Goal: Task Accomplishment & Management: Use online tool/utility

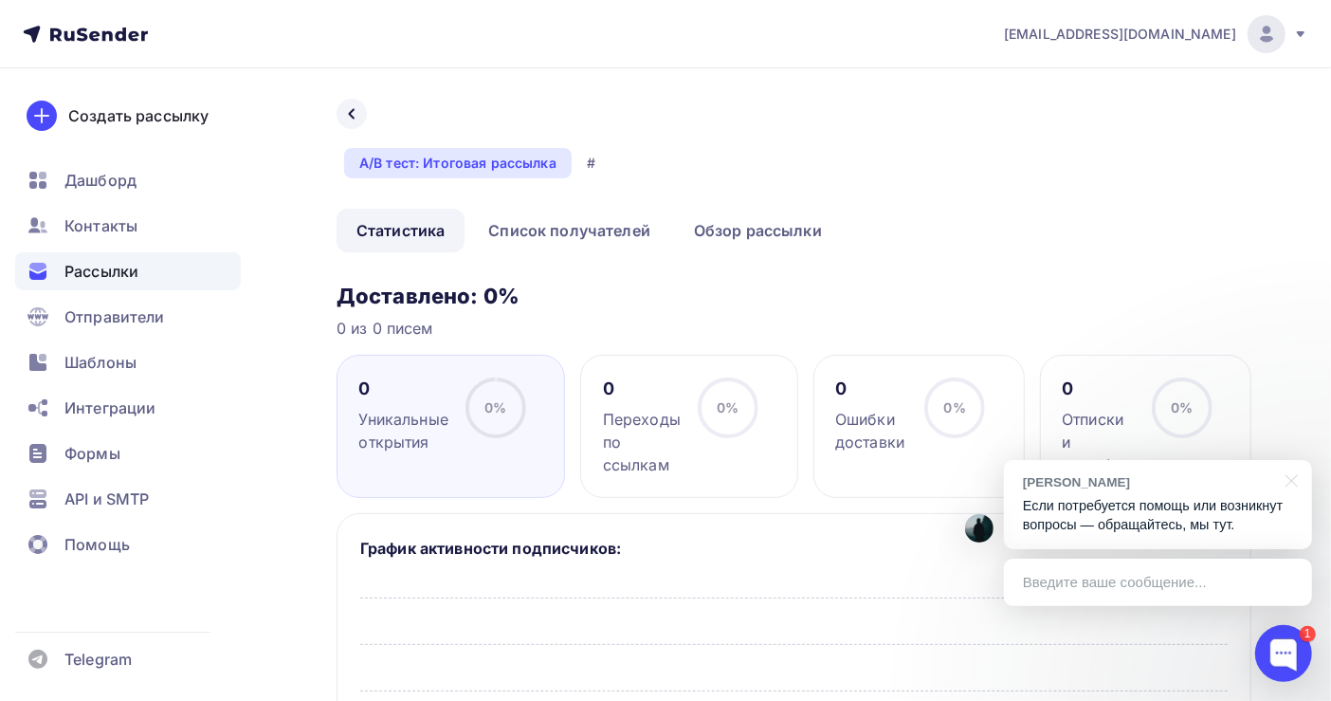
click at [122, 266] on span "Рассылки" at bounding box center [101, 271] width 74 height 23
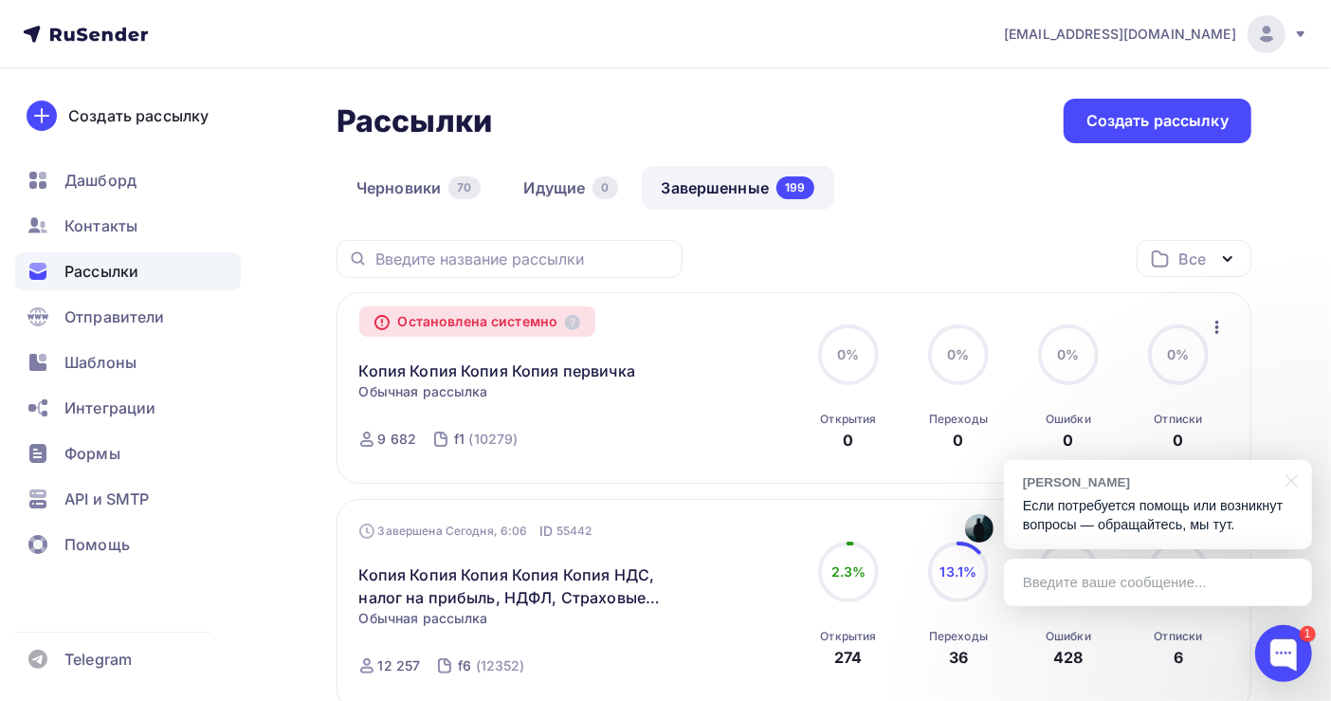
click at [1191, 510] on p "Если потребуется помощь или возникнут вопросы — обращайтесь, мы тут." at bounding box center [1158, 515] width 270 height 39
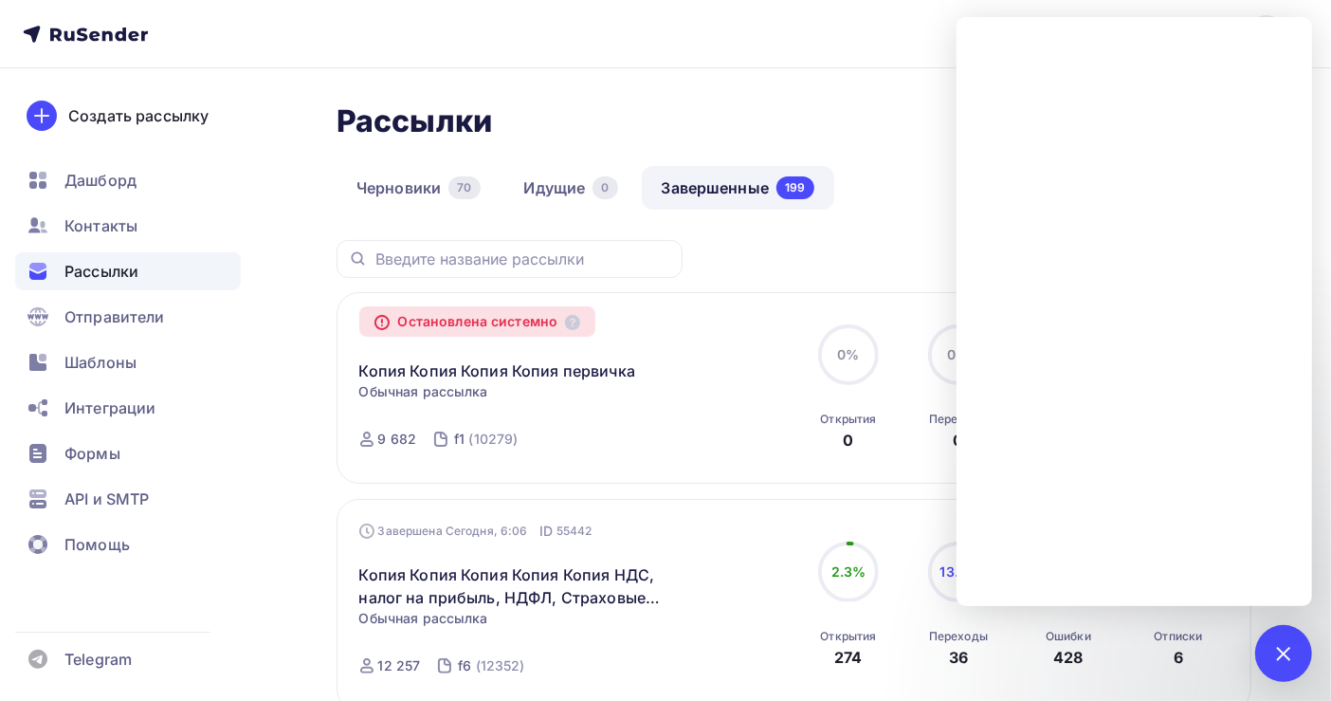
click at [100, 271] on span "Рассылки" at bounding box center [101, 271] width 74 height 23
drag, startPoint x: 100, startPoint y: 274, endPoint x: 1348, endPoint y: 614, distance: 1294.2
click at [100, 276] on span "Рассылки" at bounding box center [101, 271] width 74 height 23
click at [1277, 664] on div "1" at bounding box center [1283, 653] width 57 height 57
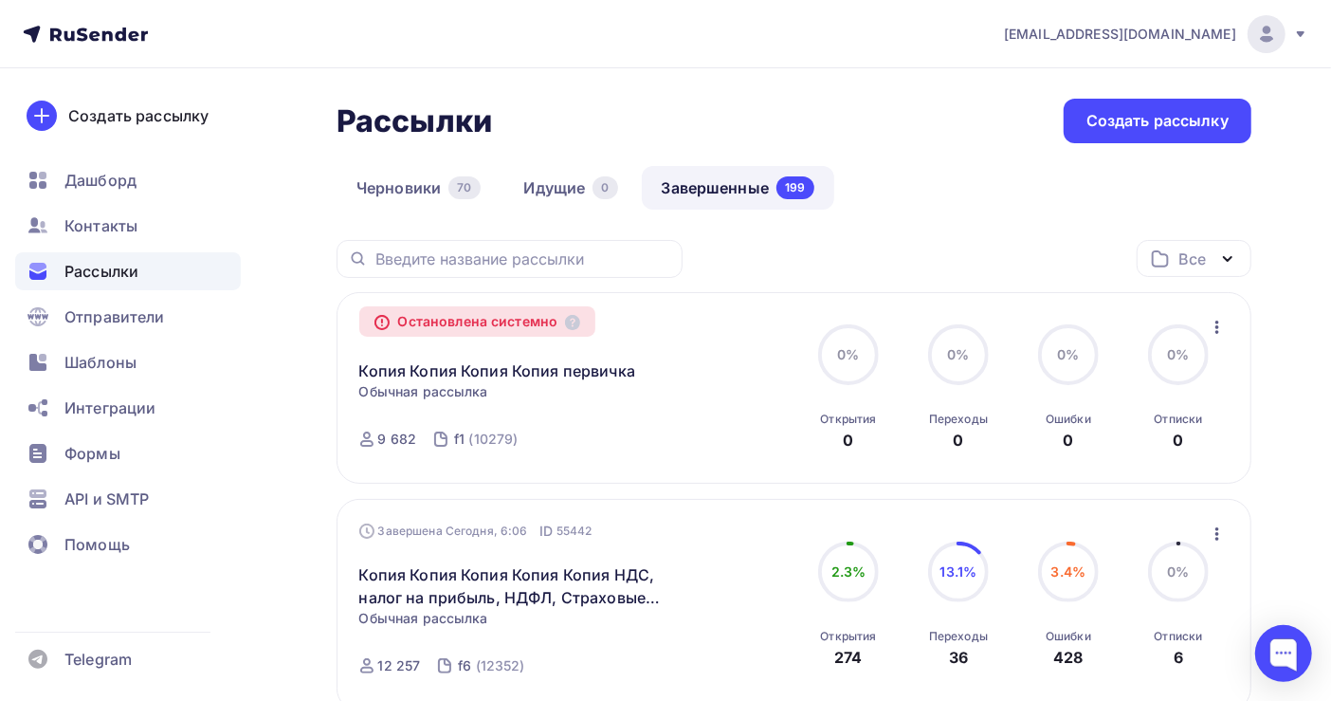
click at [1218, 335] on icon "button" at bounding box center [1217, 327] width 23 height 23
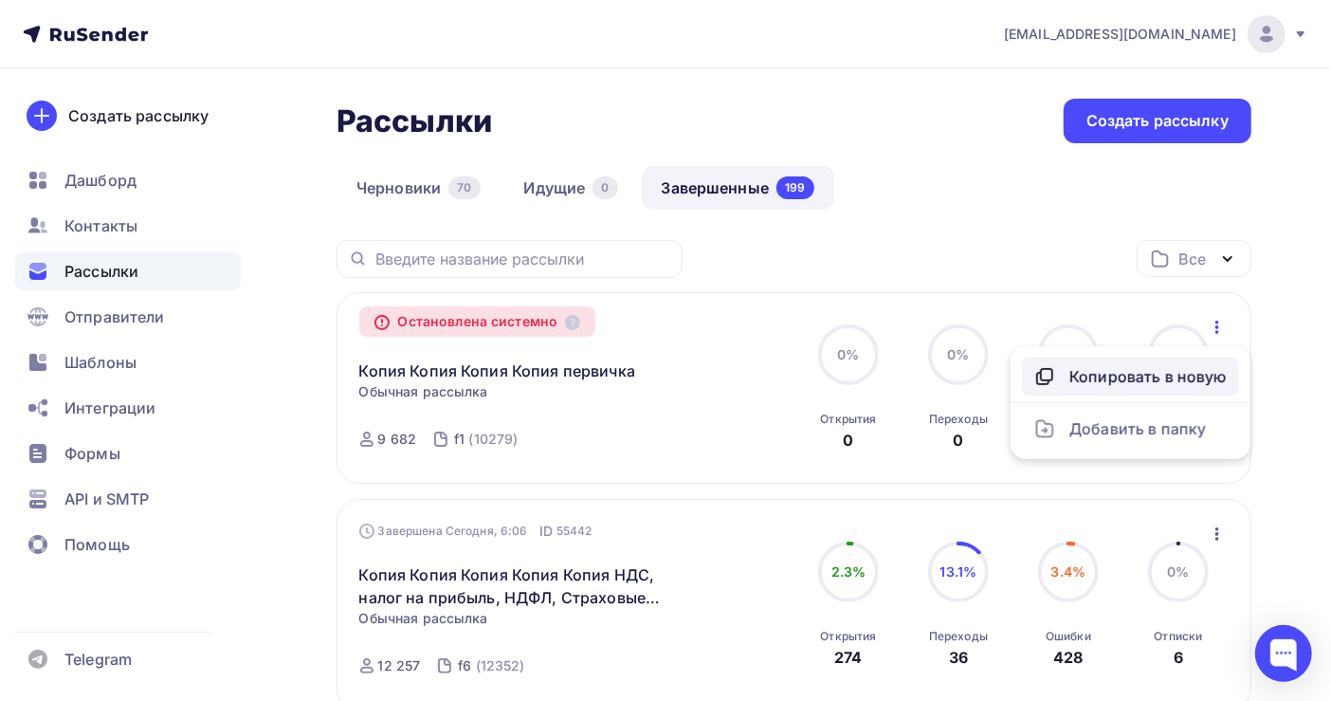
click at [1152, 370] on div "Копировать в новую" at bounding box center [1130, 376] width 194 height 23
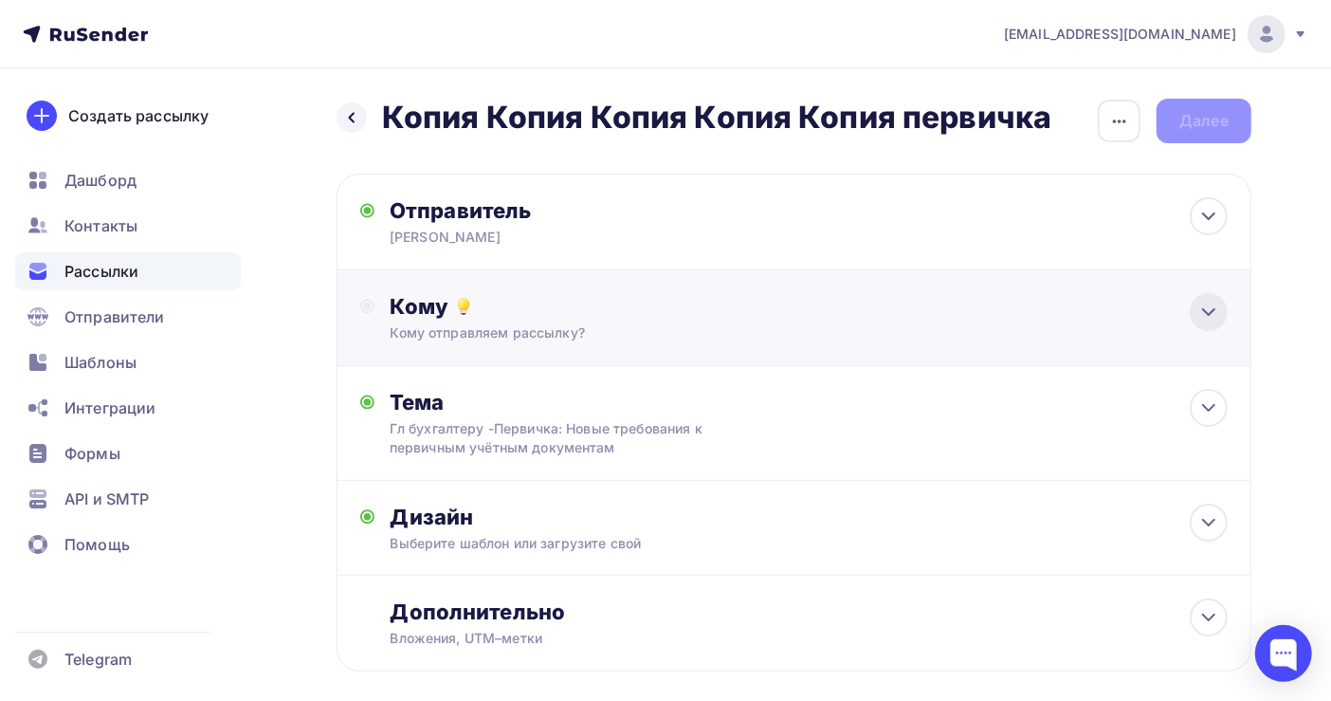
click at [1202, 313] on icon at bounding box center [1208, 312] width 23 height 23
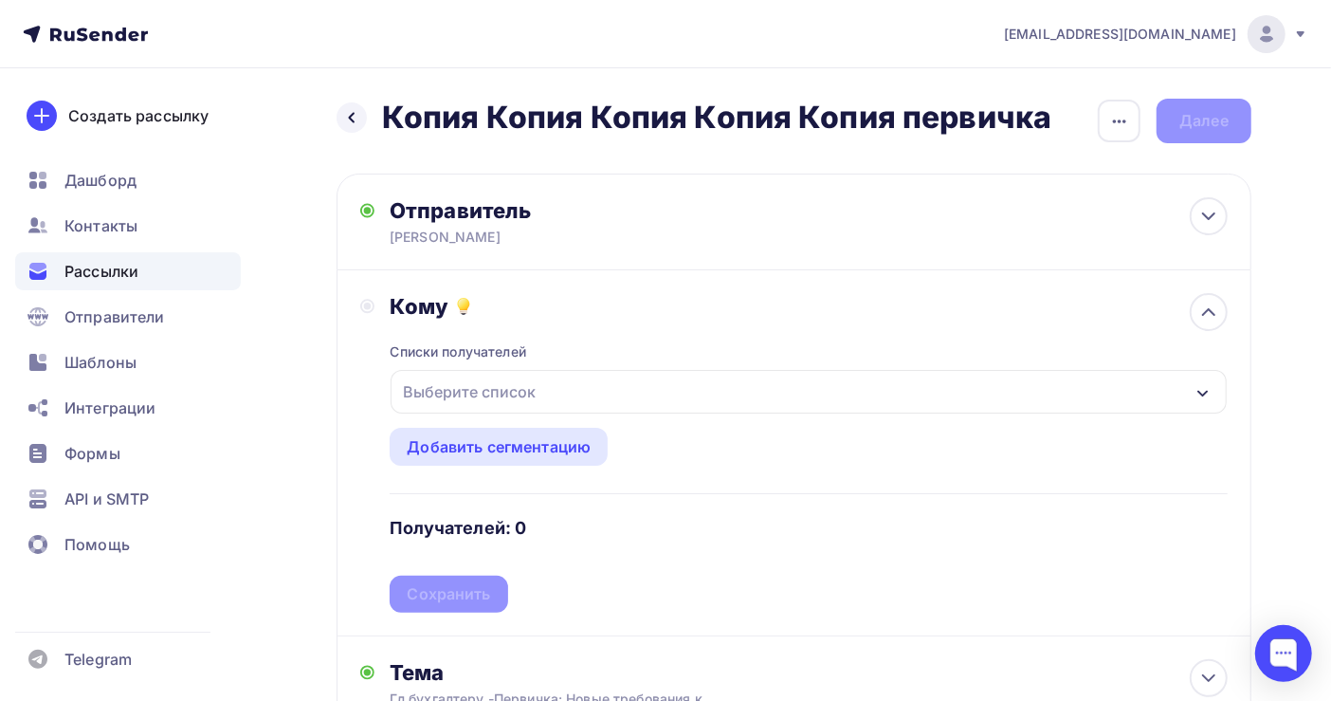
click at [547, 392] on div "Выберите список" at bounding box center [809, 392] width 836 height 44
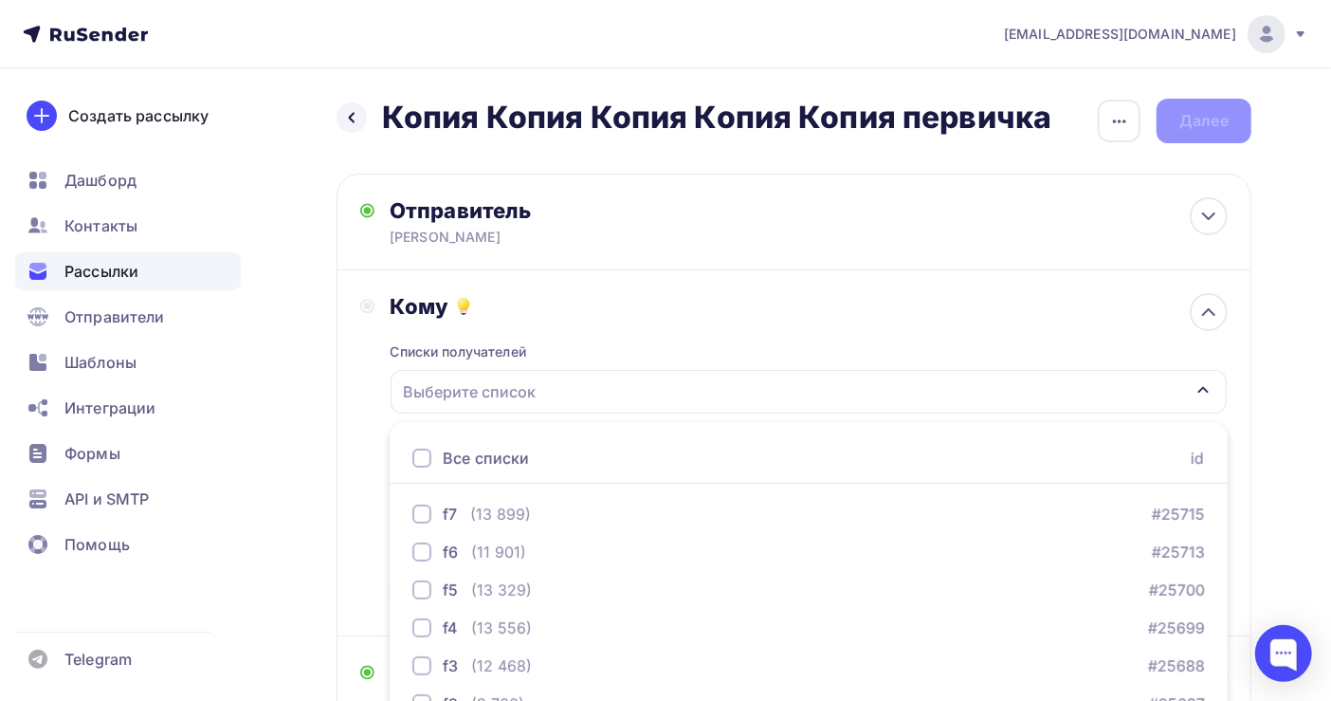
scroll to position [212, 0]
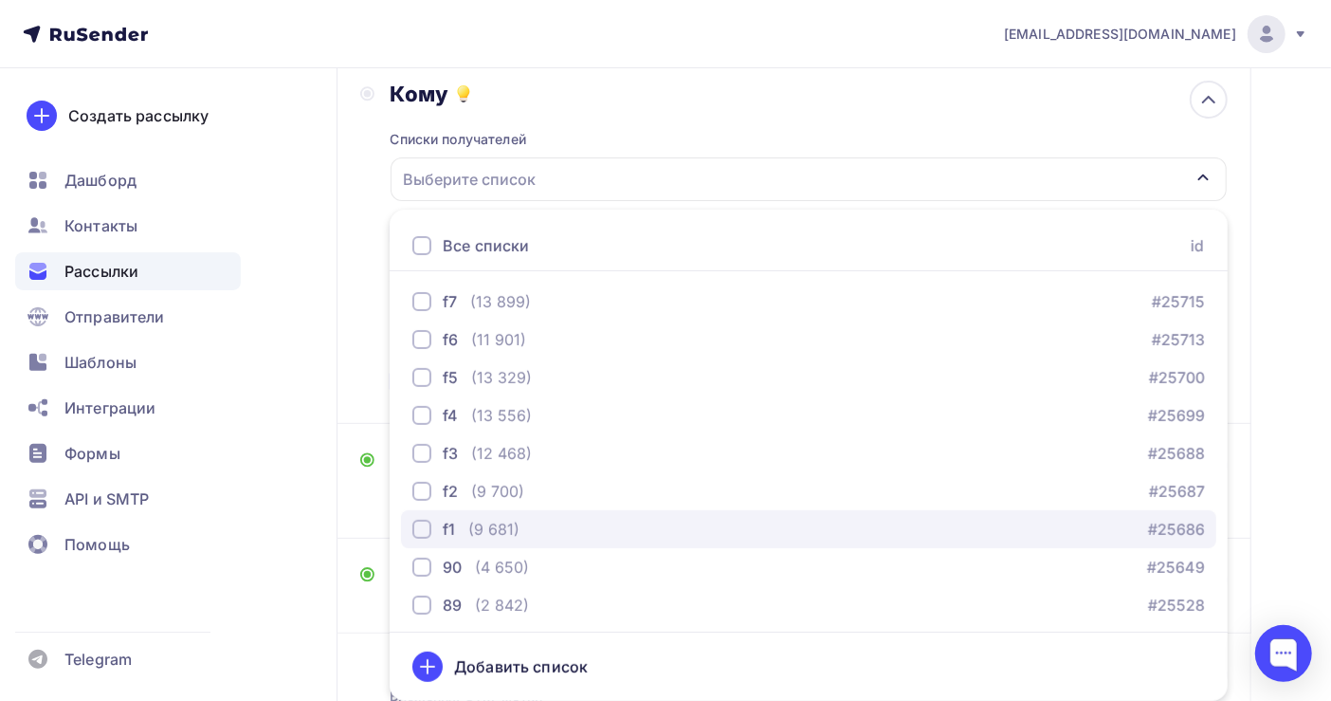
click at [507, 531] on div "(9 681)" at bounding box center [493, 529] width 51 height 23
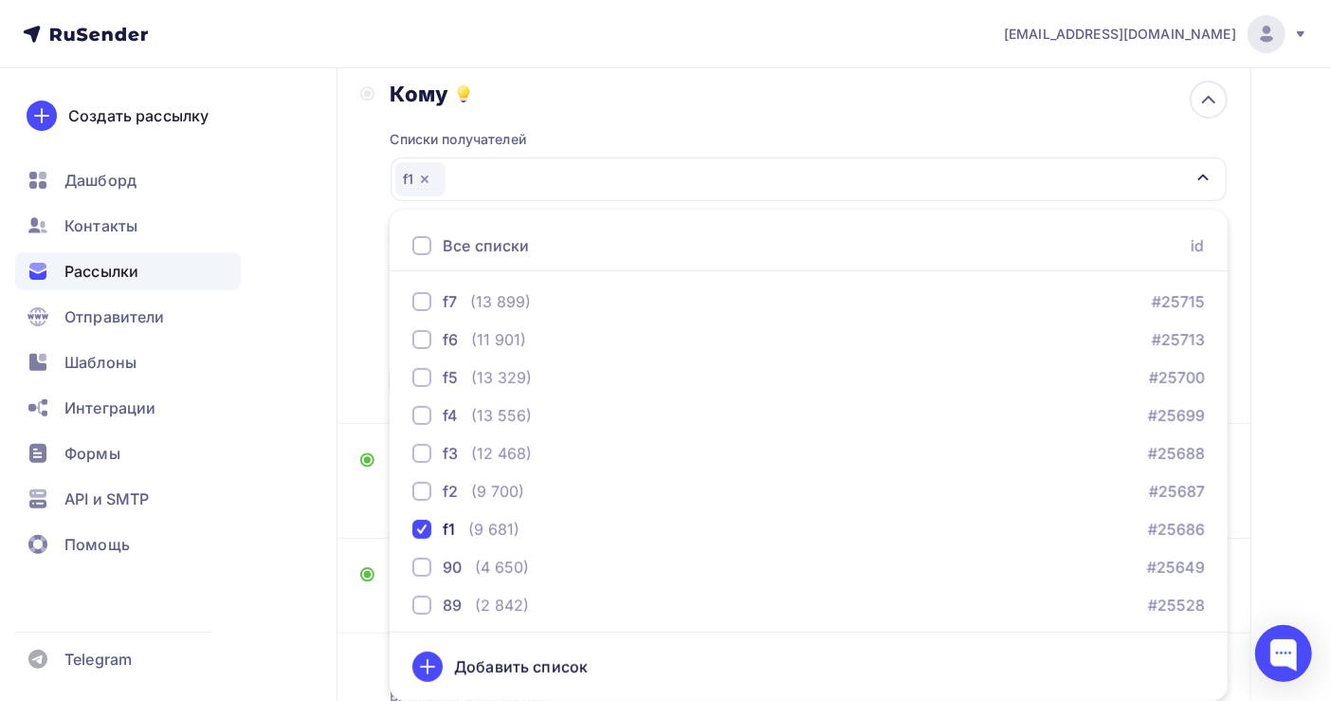
click at [1291, 530] on div "Назад Копия Копия Копия Копия Копия первичка Копия Копия Копия Копия Копия перв…" at bounding box center [665, 354] width 1331 height 996
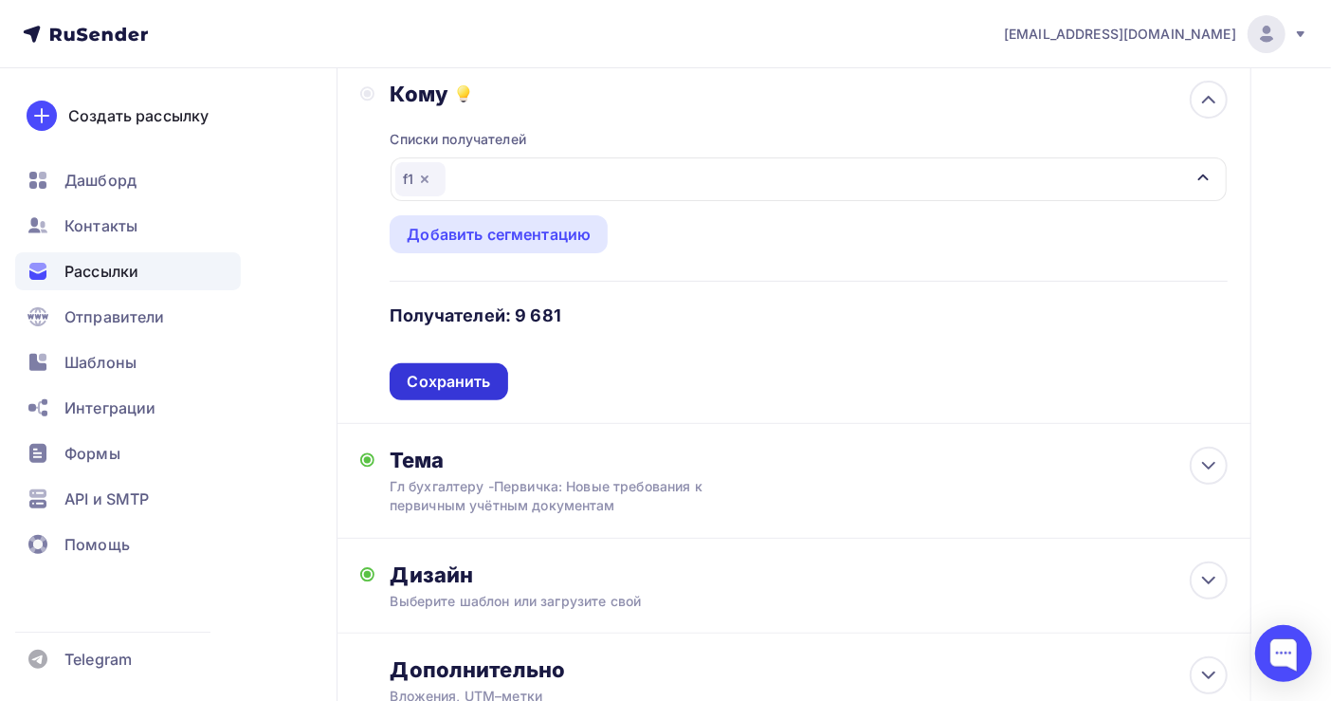
click at [462, 380] on div "Сохранить" at bounding box center [448, 382] width 83 height 22
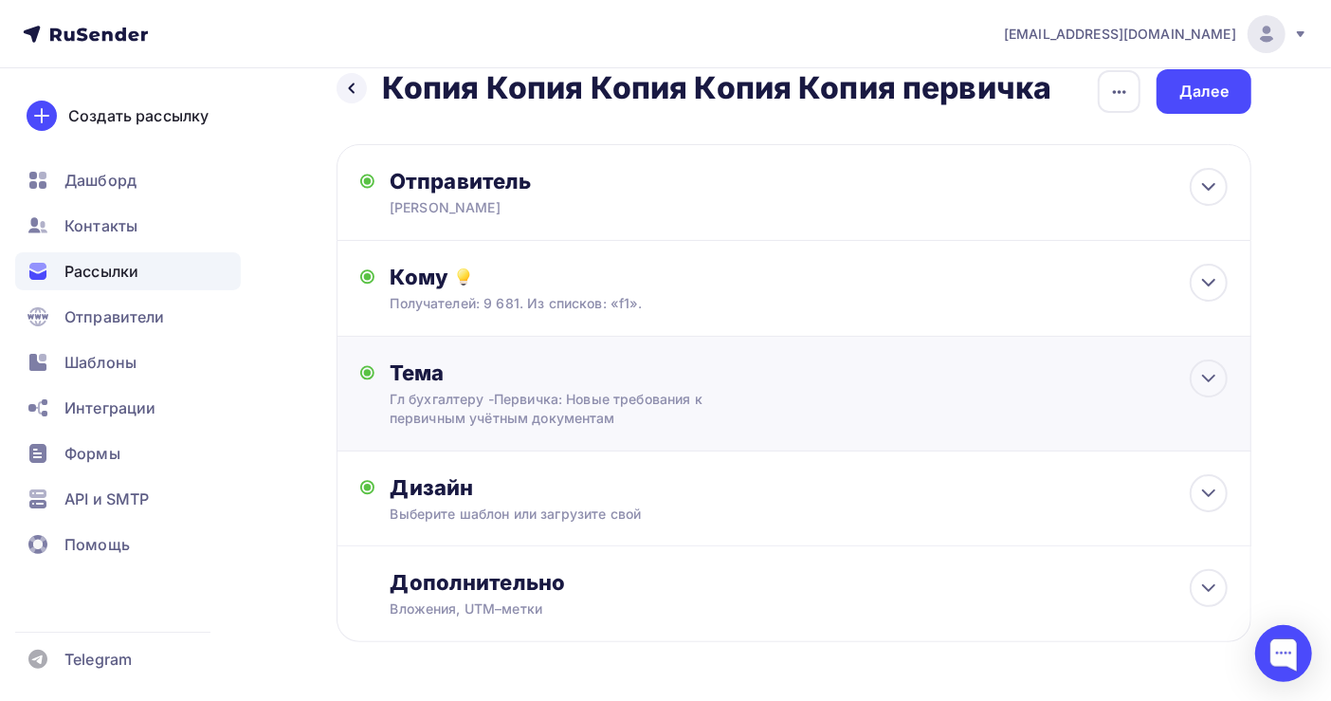
scroll to position [0, 0]
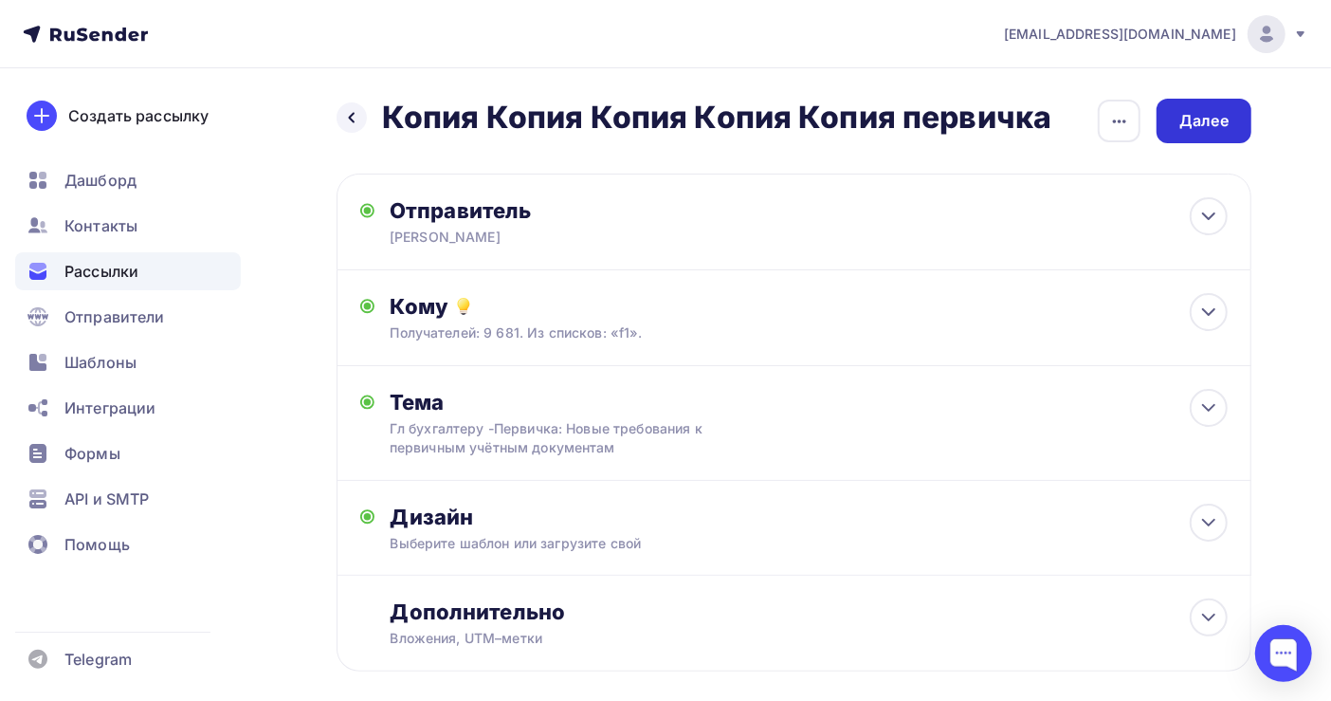
click at [1205, 125] on div "Далее" at bounding box center [1203, 121] width 49 height 22
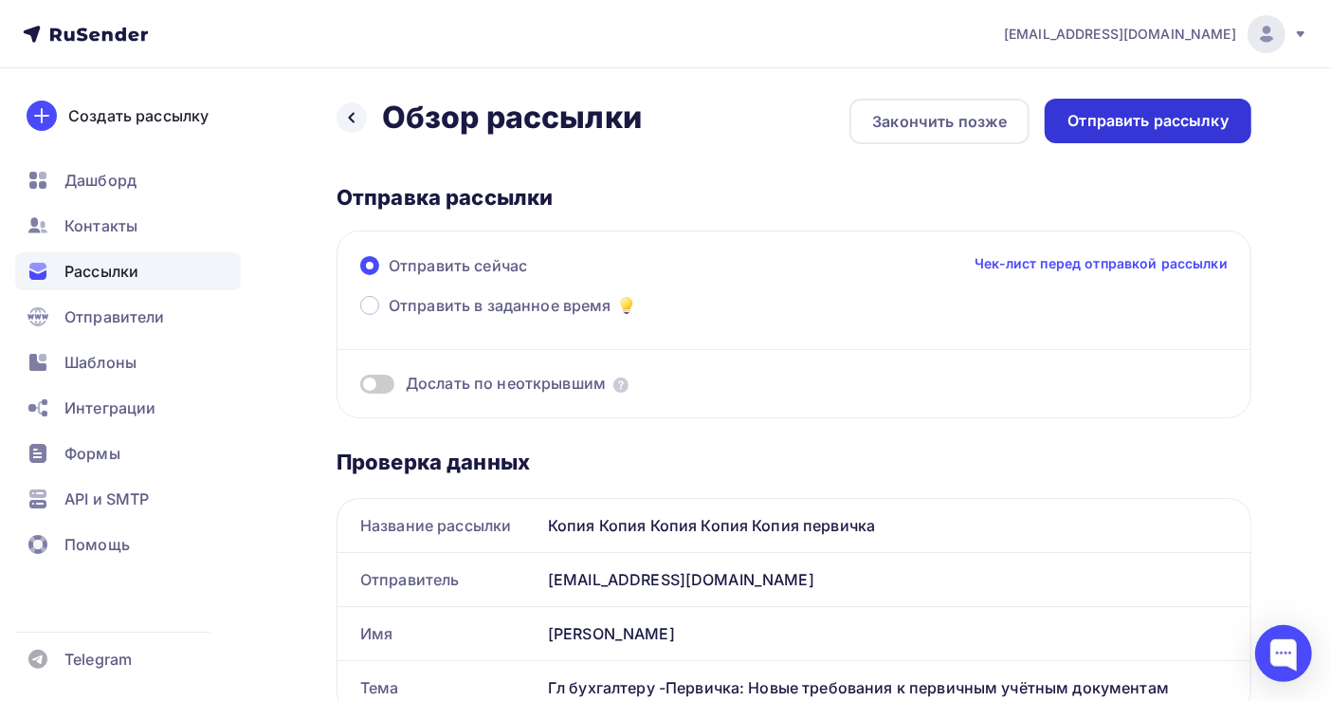
click at [1181, 119] on div "Отправить рассылку" at bounding box center [1148, 121] width 161 height 22
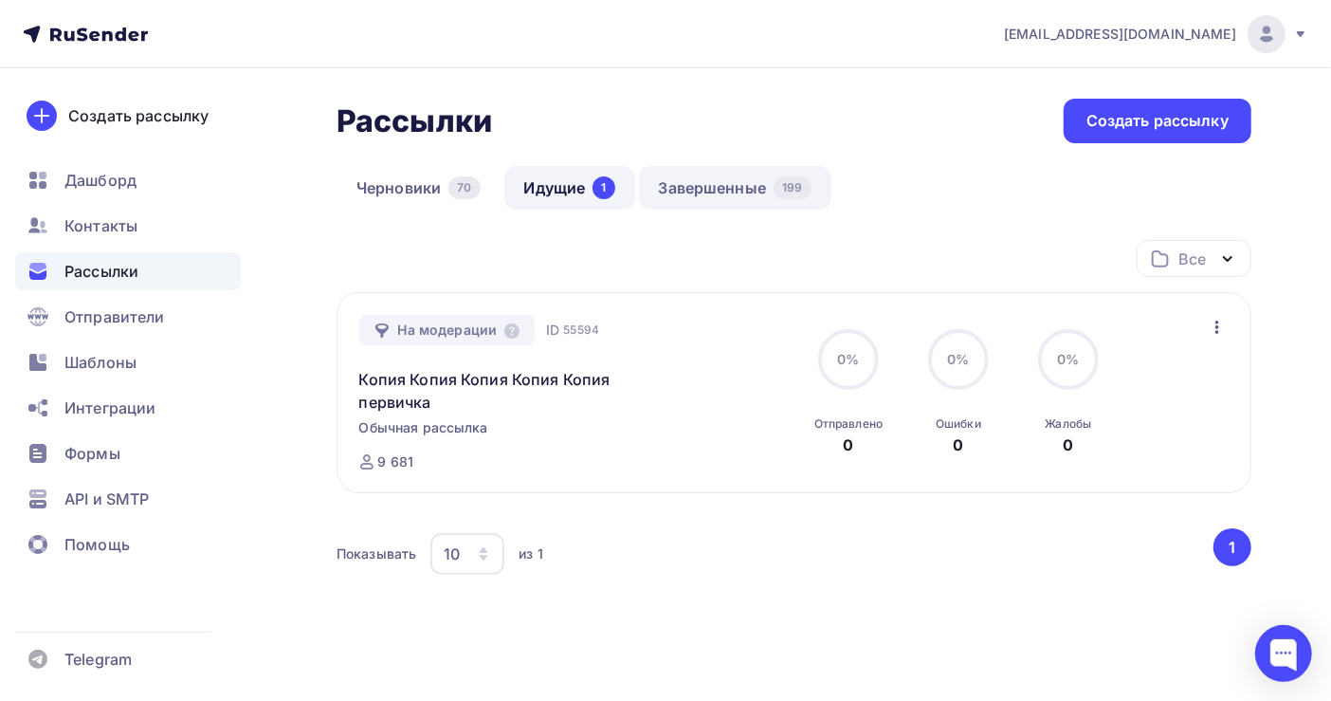
click at [704, 185] on link "Завершенные 199" at bounding box center [735, 188] width 192 height 44
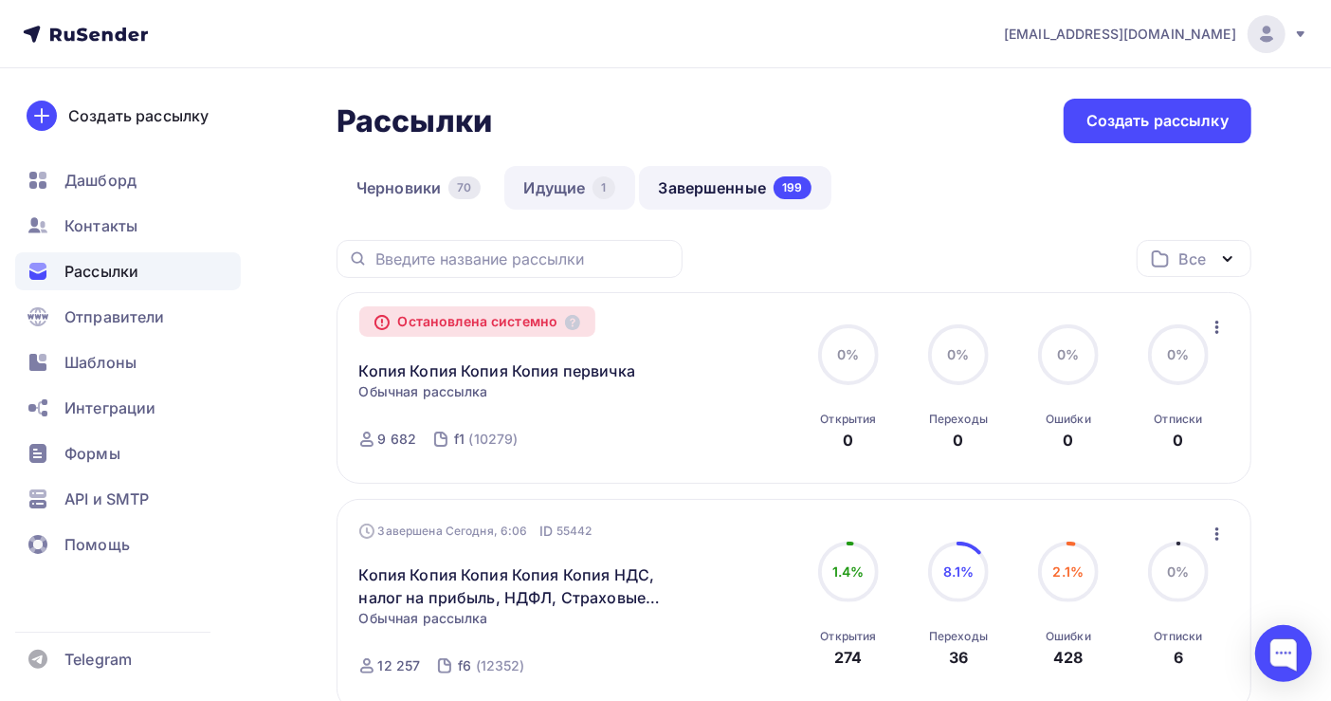
click at [534, 186] on link "Идущие 1" at bounding box center [569, 188] width 131 height 44
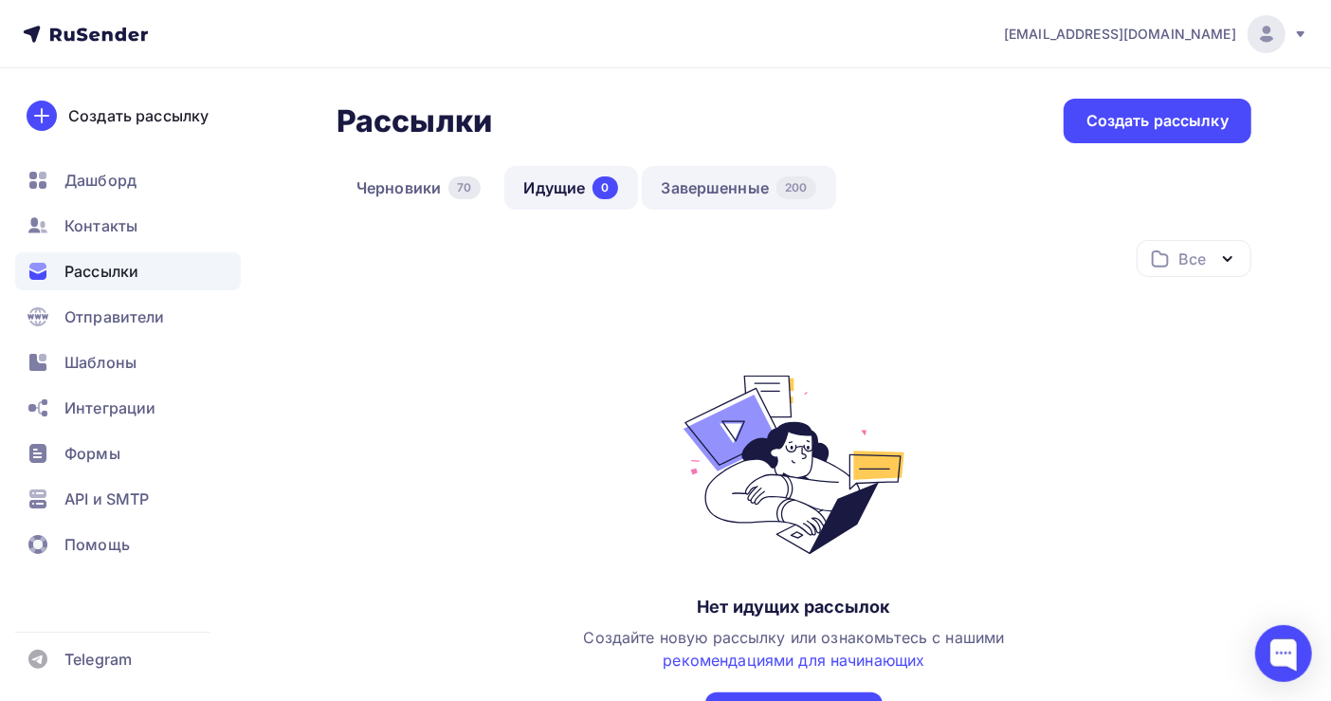
click at [735, 181] on link "Завершенные 200" at bounding box center [739, 188] width 194 height 44
